Goal: Task Accomplishment & Management: Use online tool/utility

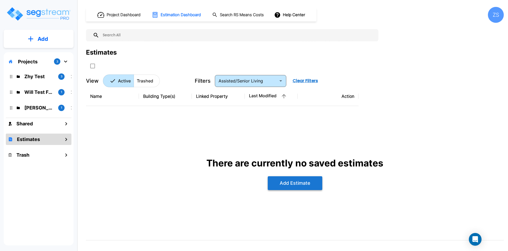
click at [292, 185] on button "Add Estimate" at bounding box center [295, 183] width 55 height 14
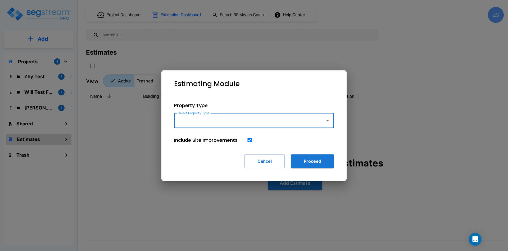
click at [233, 131] on div "Property Type Select Property Type Select Property Type Include Site Improvemen…" at bounding box center [254, 134] width 177 height 83
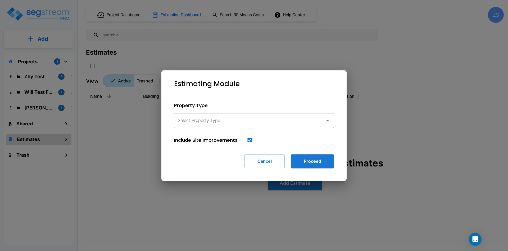
click at [235, 124] on input "Select Property Type" at bounding box center [249, 120] width 144 height 10
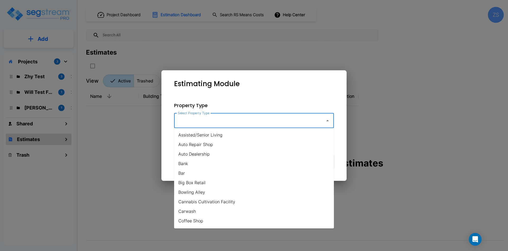
click at [226, 185] on li "Big Box Retail" at bounding box center [254, 183] width 160 height 10
type input "Big Box Retail"
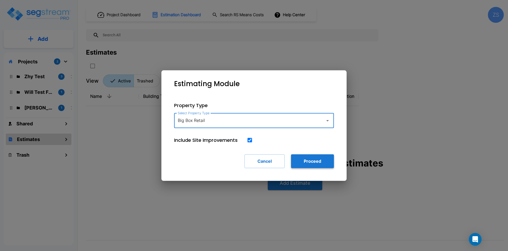
click at [310, 164] on button "Proceed" at bounding box center [312, 161] width 43 height 14
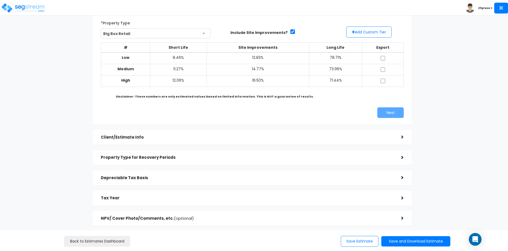
scroll to position [62, 0]
